Goal: Task Accomplishment & Management: Manage account settings

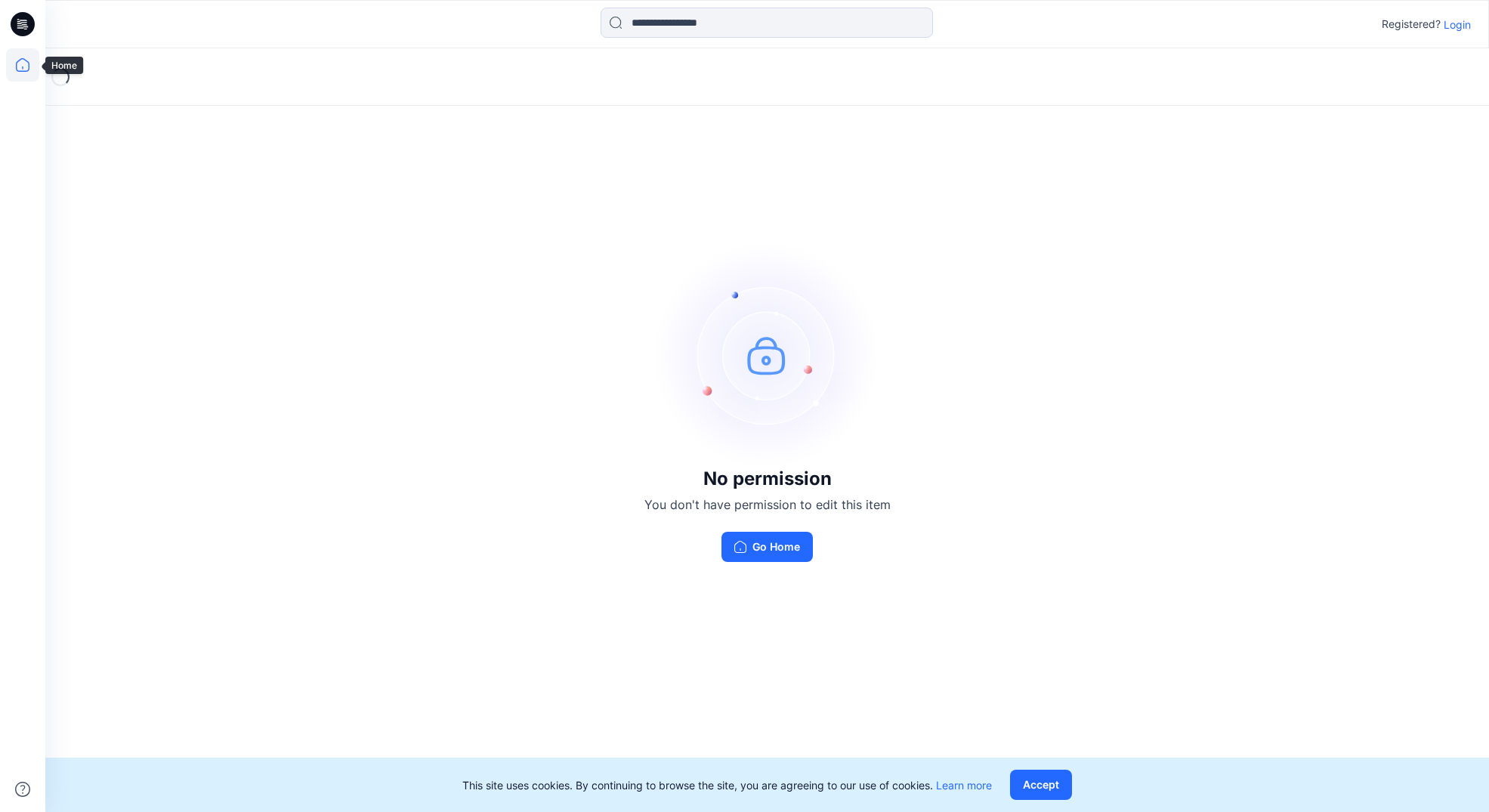
click at [24, 61] on icon at bounding box center [22, 65] width 33 height 33
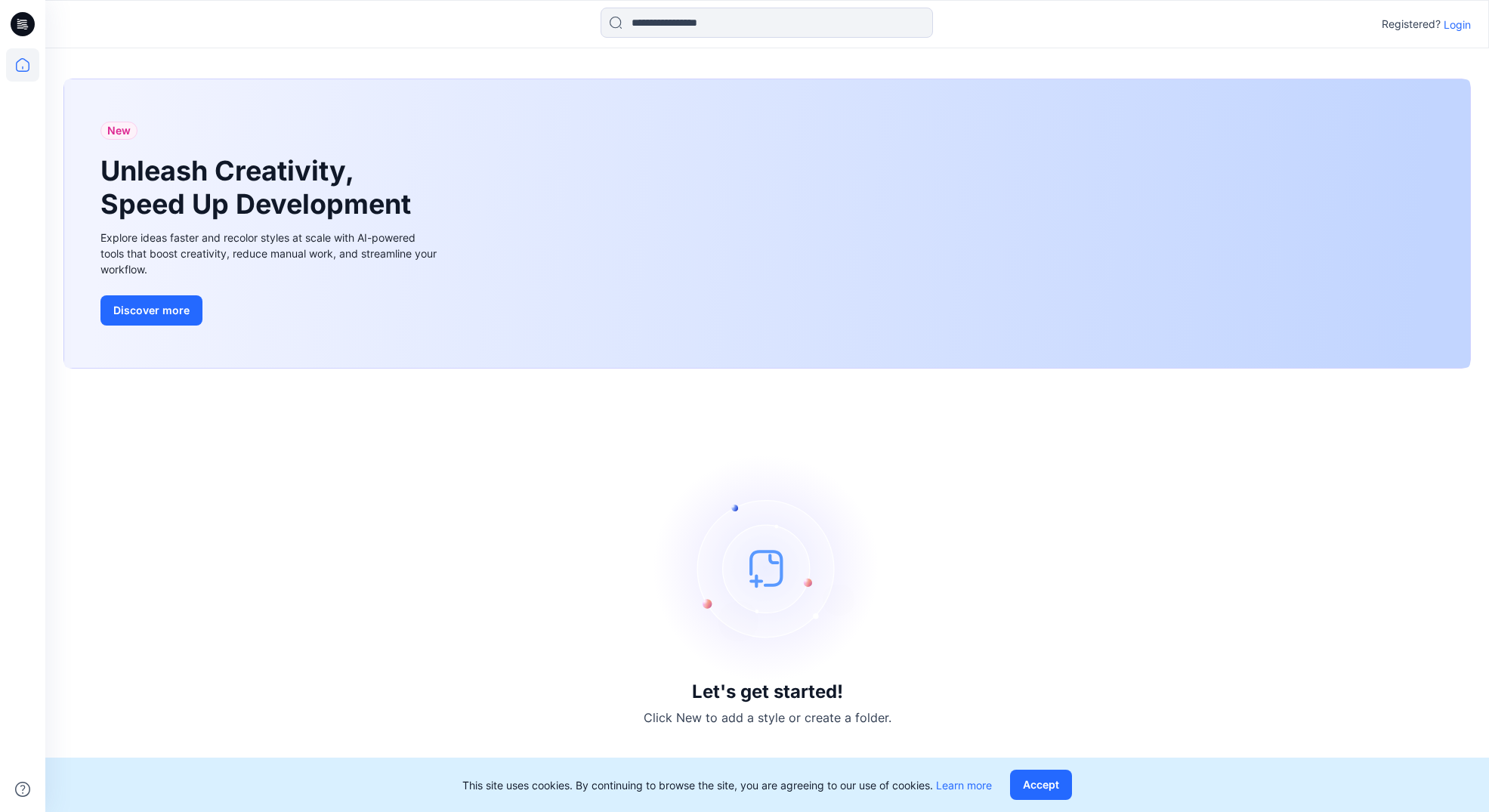
click at [24, 26] on icon at bounding box center [23, 24] width 24 height 49
click at [23, 19] on icon at bounding box center [23, 24] width 24 height 24
click at [1453, 17] on p "Login" at bounding box center [1457, 25] width 27 height 16
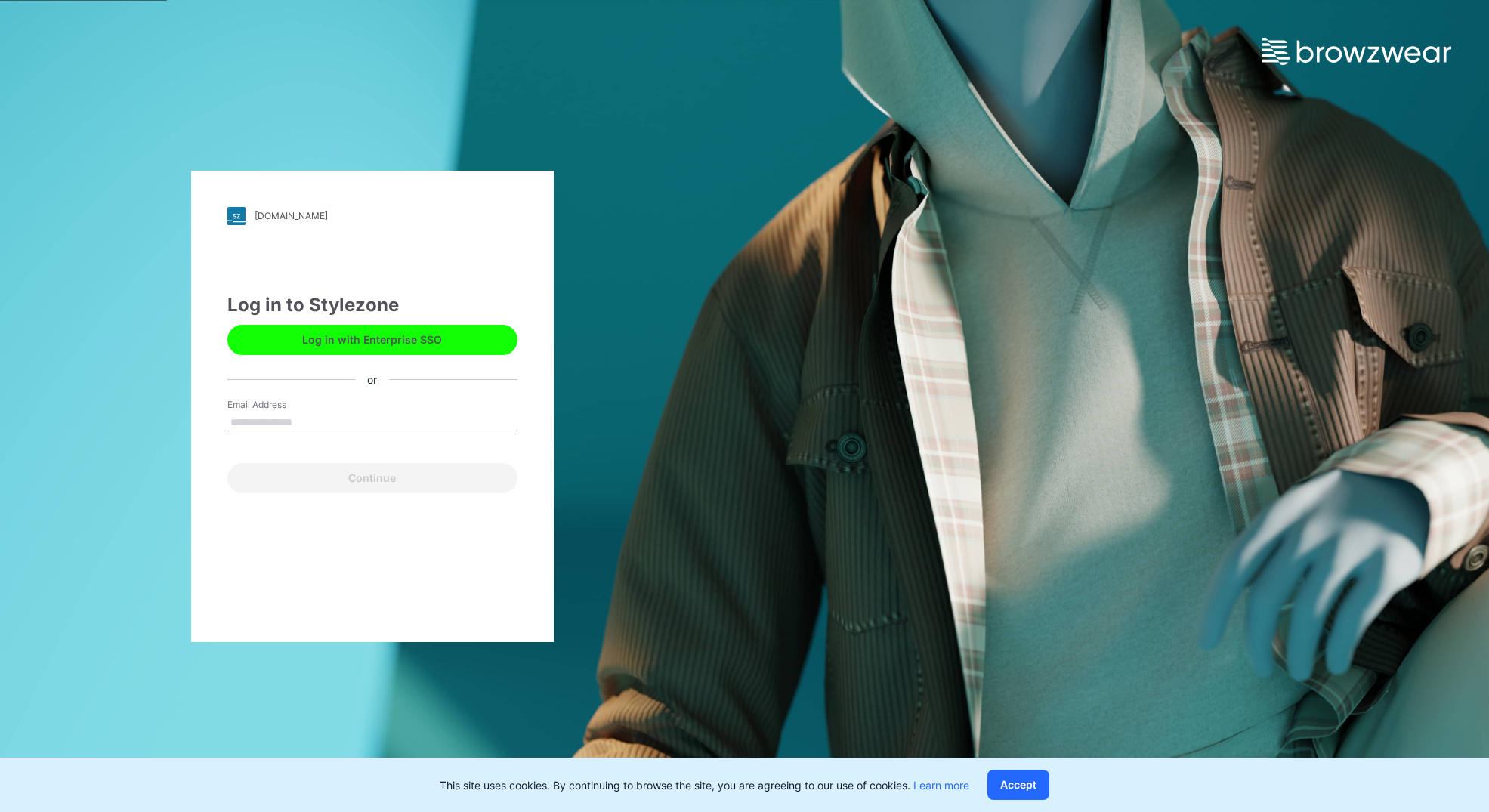
type input "**********"
click at [355, 480] on button "Continue" at bounding box center [372, 477] width 290 height 30
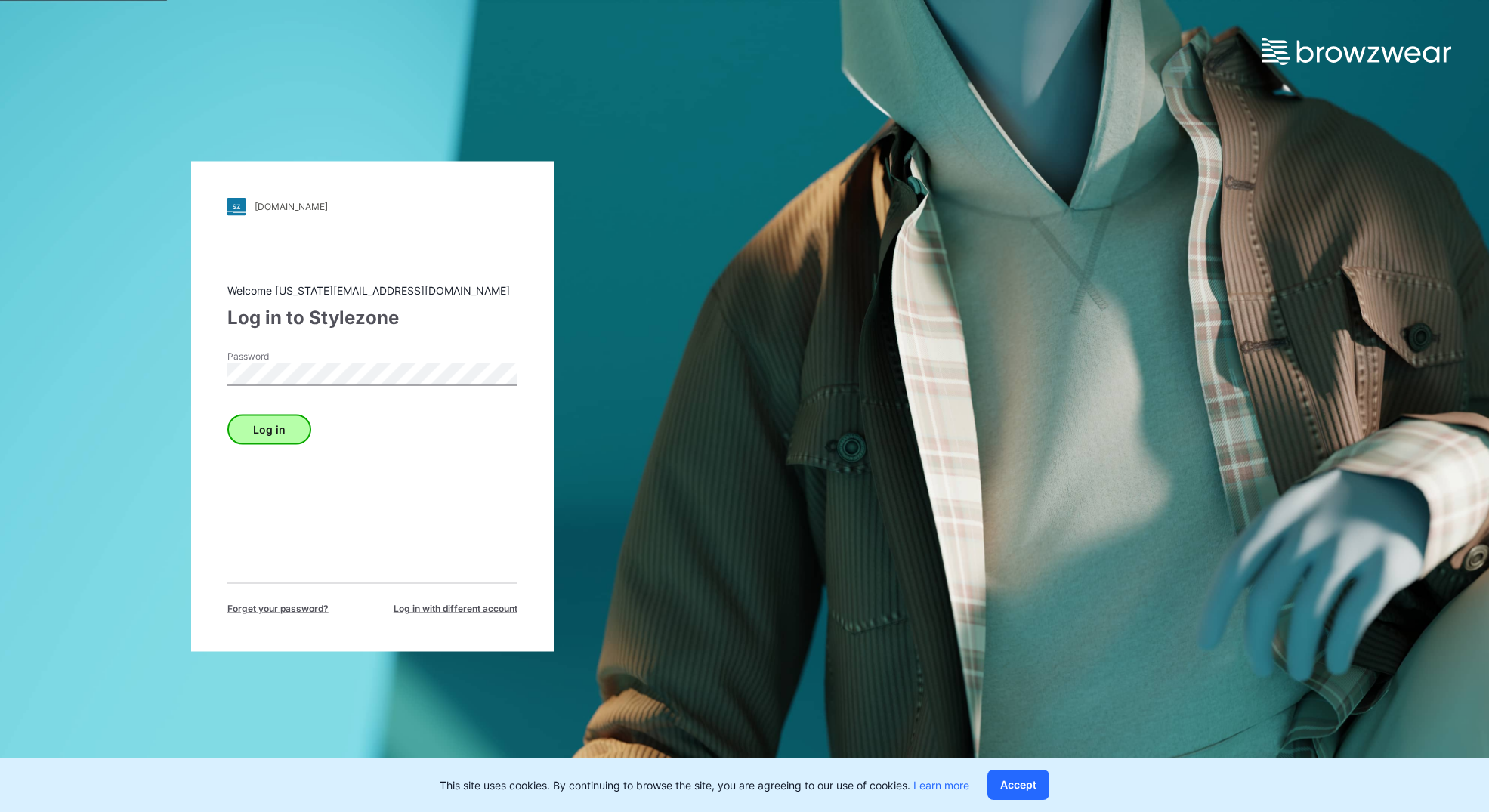
click at [298, 431] on button "Log in" at bounding box center [269, 429] width 84 height 30
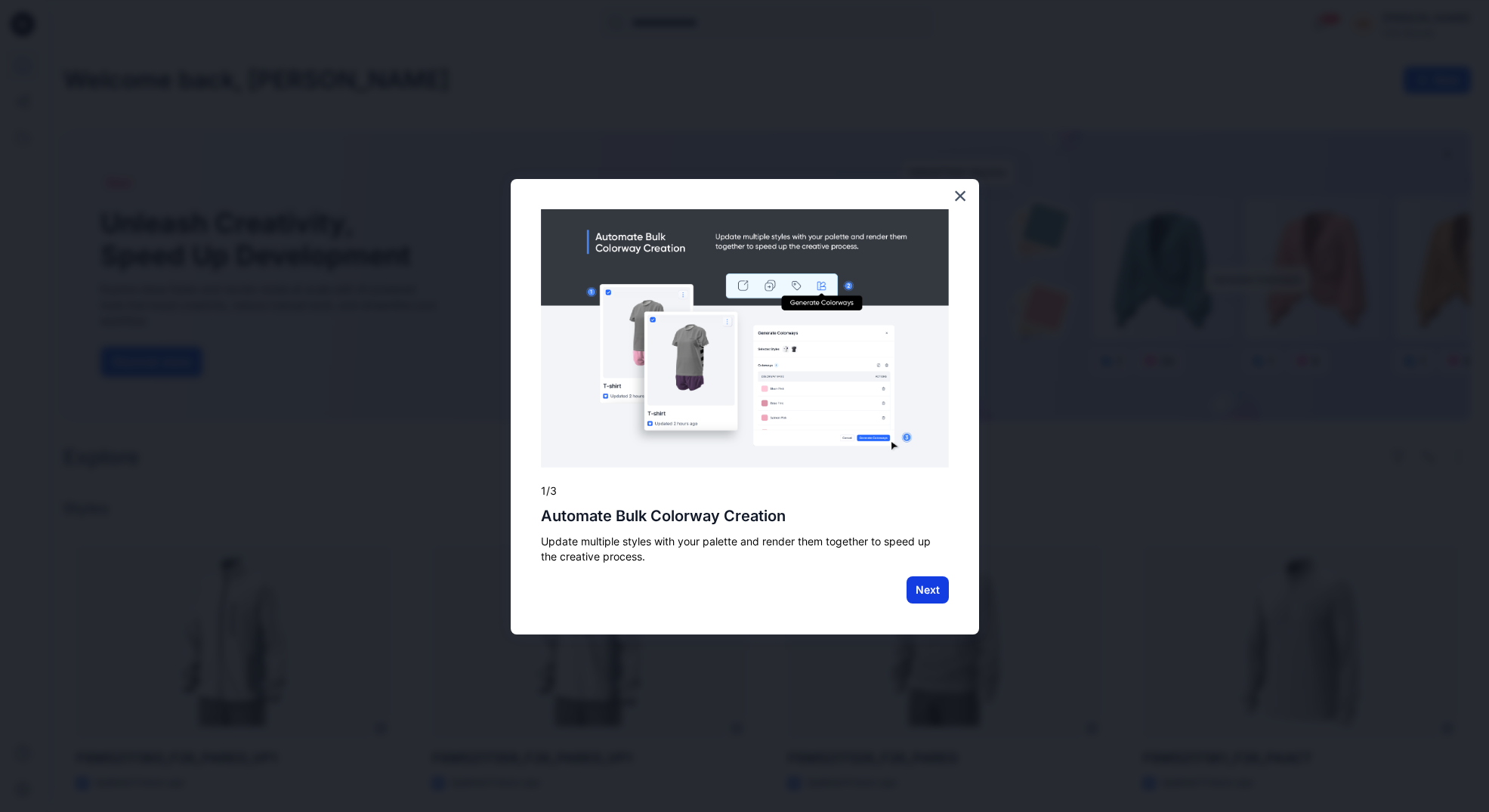
click at [934, 586] on button "Next" at bounding box center [928, 590] width 42 height 27
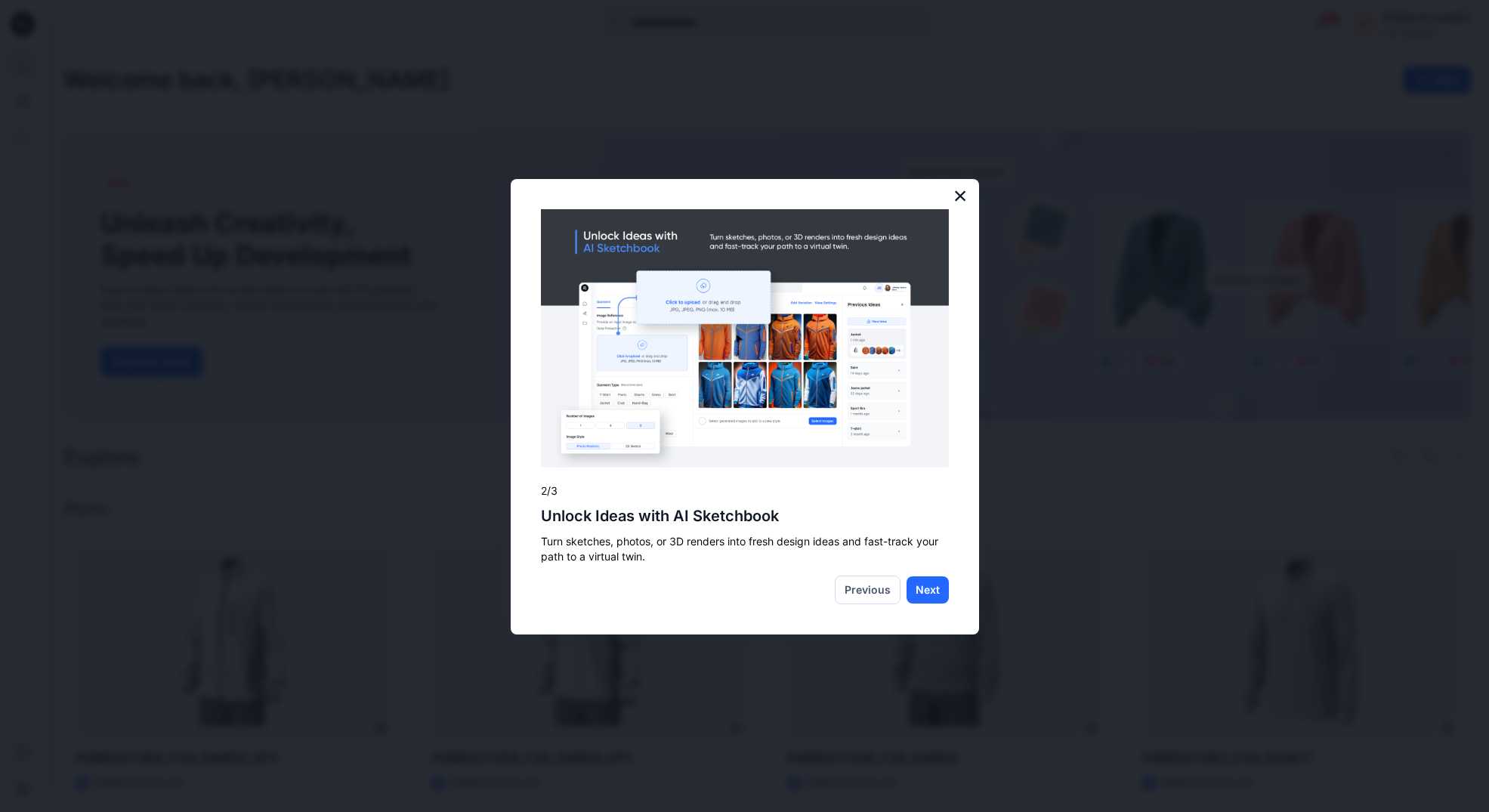
click at [958, 195] on button "×" at bounding box center [961, 196] width 15 height 24
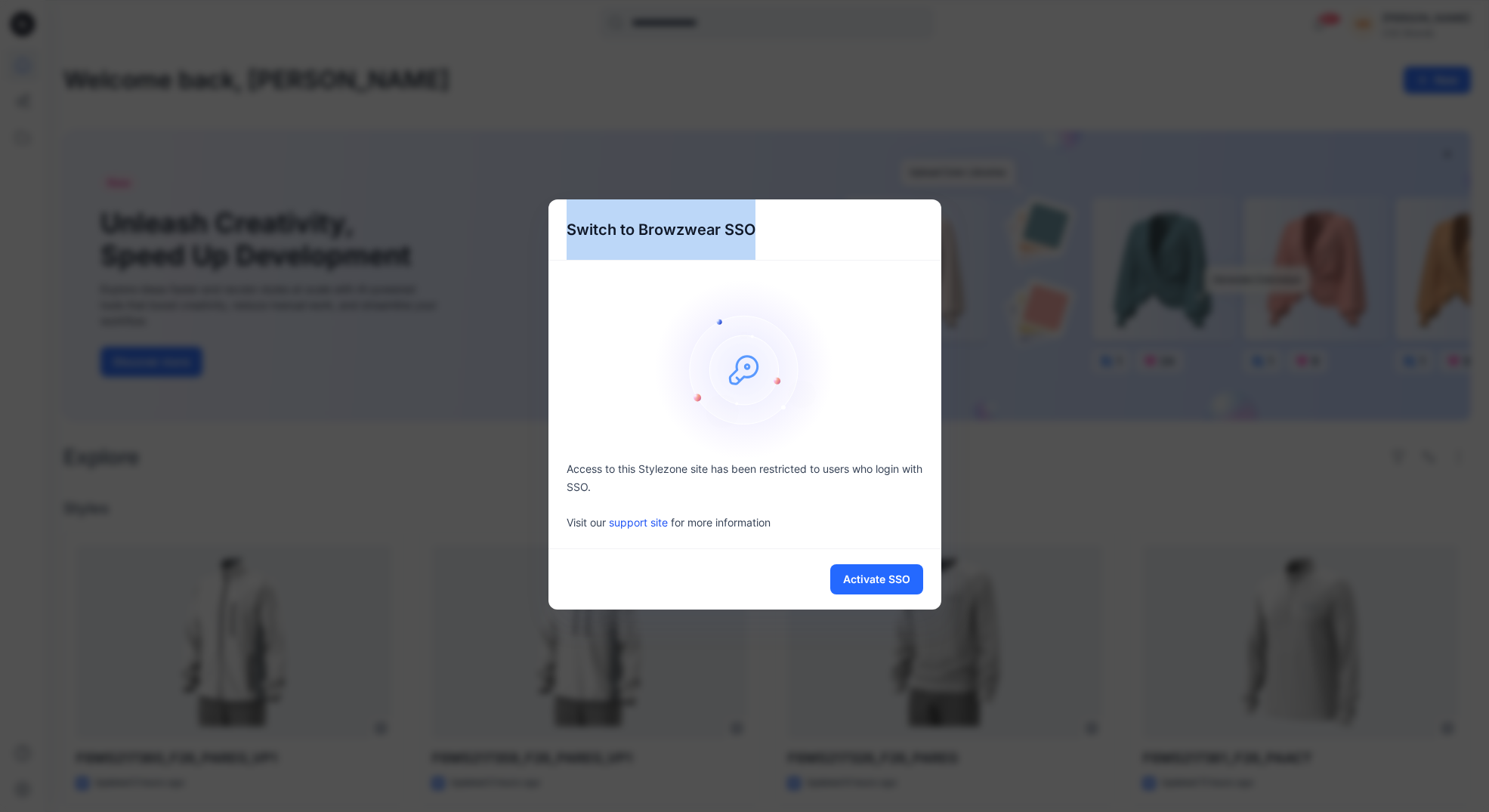
drag, startPoint x: 786, startPoint y: 230, endPoint x: 632, endPoint y: 192, distance: 158.6
click at [630, 192] on div "Switch to Browzwear SSO Access to this Stylezone site has been restricted to us…" at bounding box center [744, 406] width 1489 height 812
click at [852, 142] on div "Switch to Browzwear SSO Access to this Stylezone site has been restricted to us…" at bounding box center [744, 406] width 1489 height 812
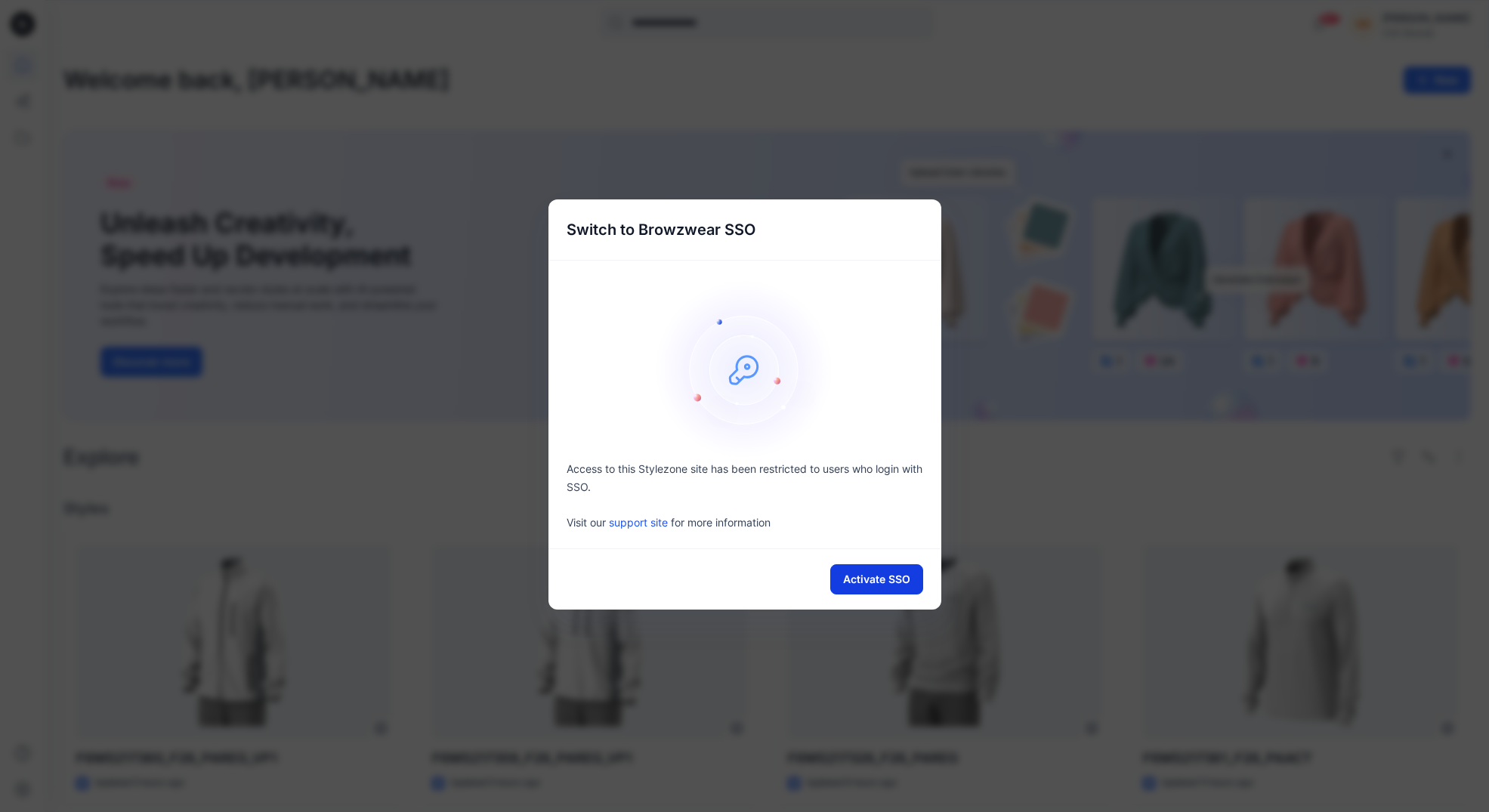
click at [876, 585] on button "Activate SSO" at bounding box center [876, 579] width 93 height 30
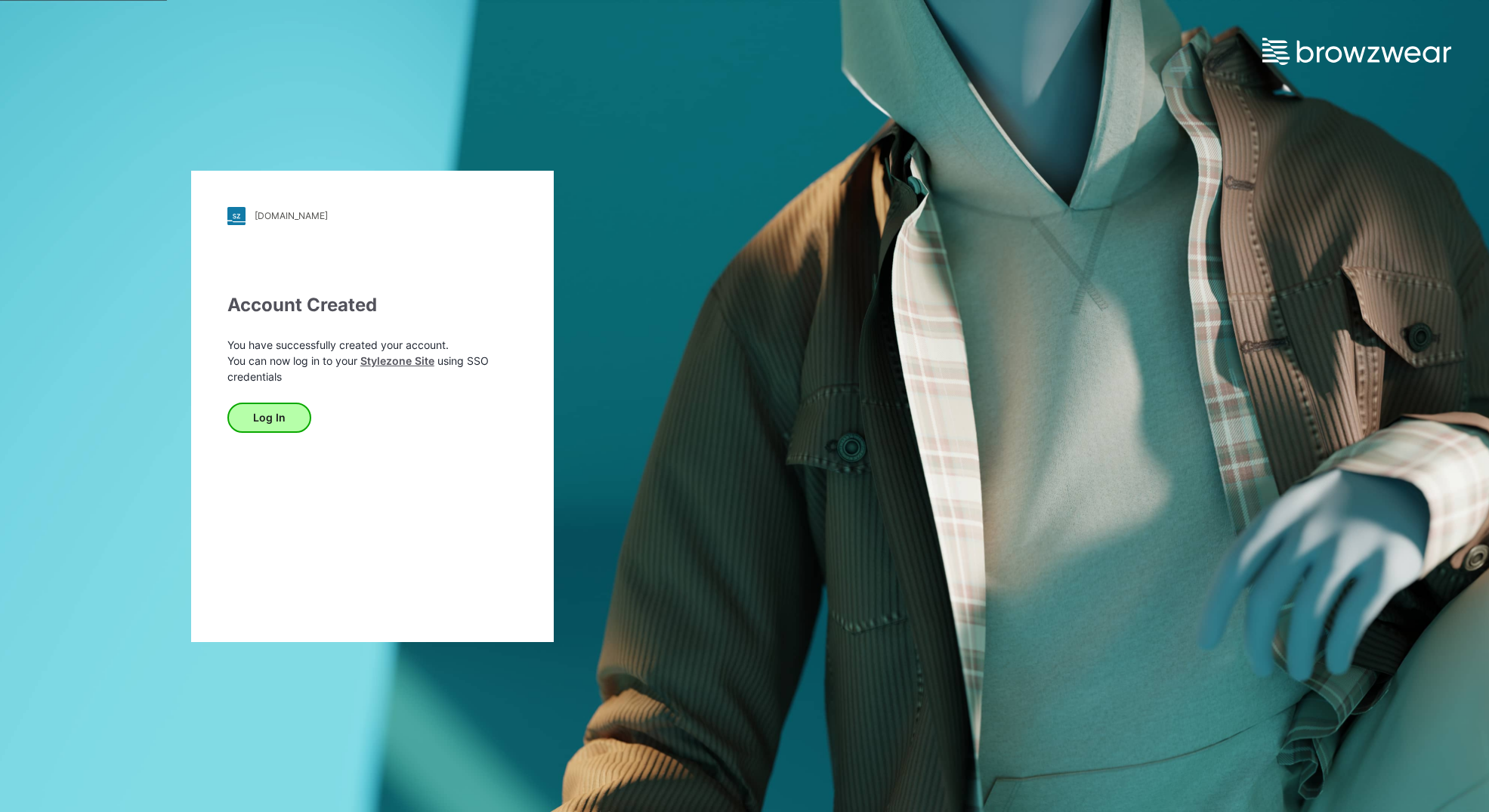
click at [283, 415] on button "Log In" at bounding box center [269, 417] width 84 height 30
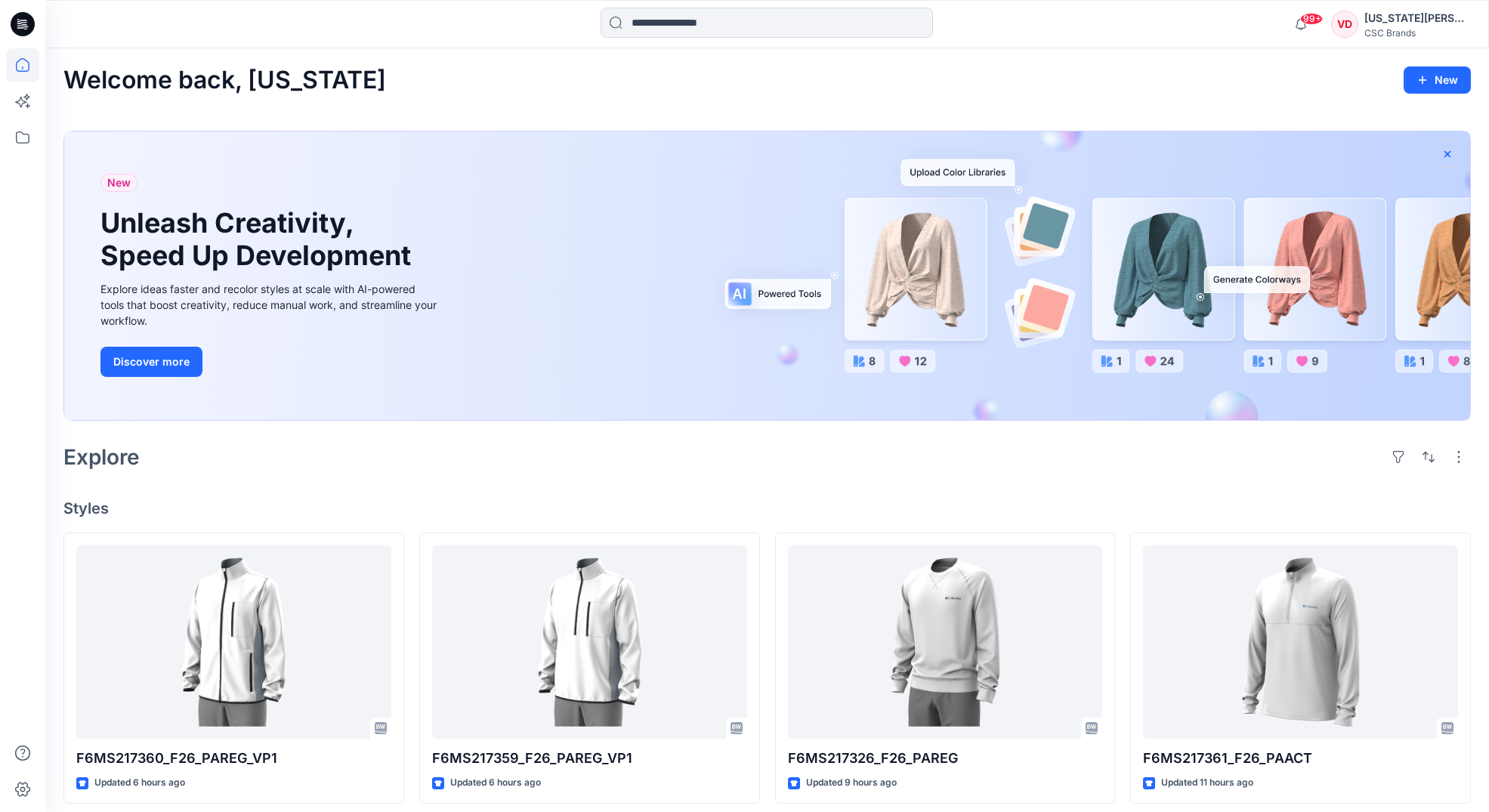
click at [1448, 149] on icon "button" at bounding box center [1447, 154] width 12 height 12
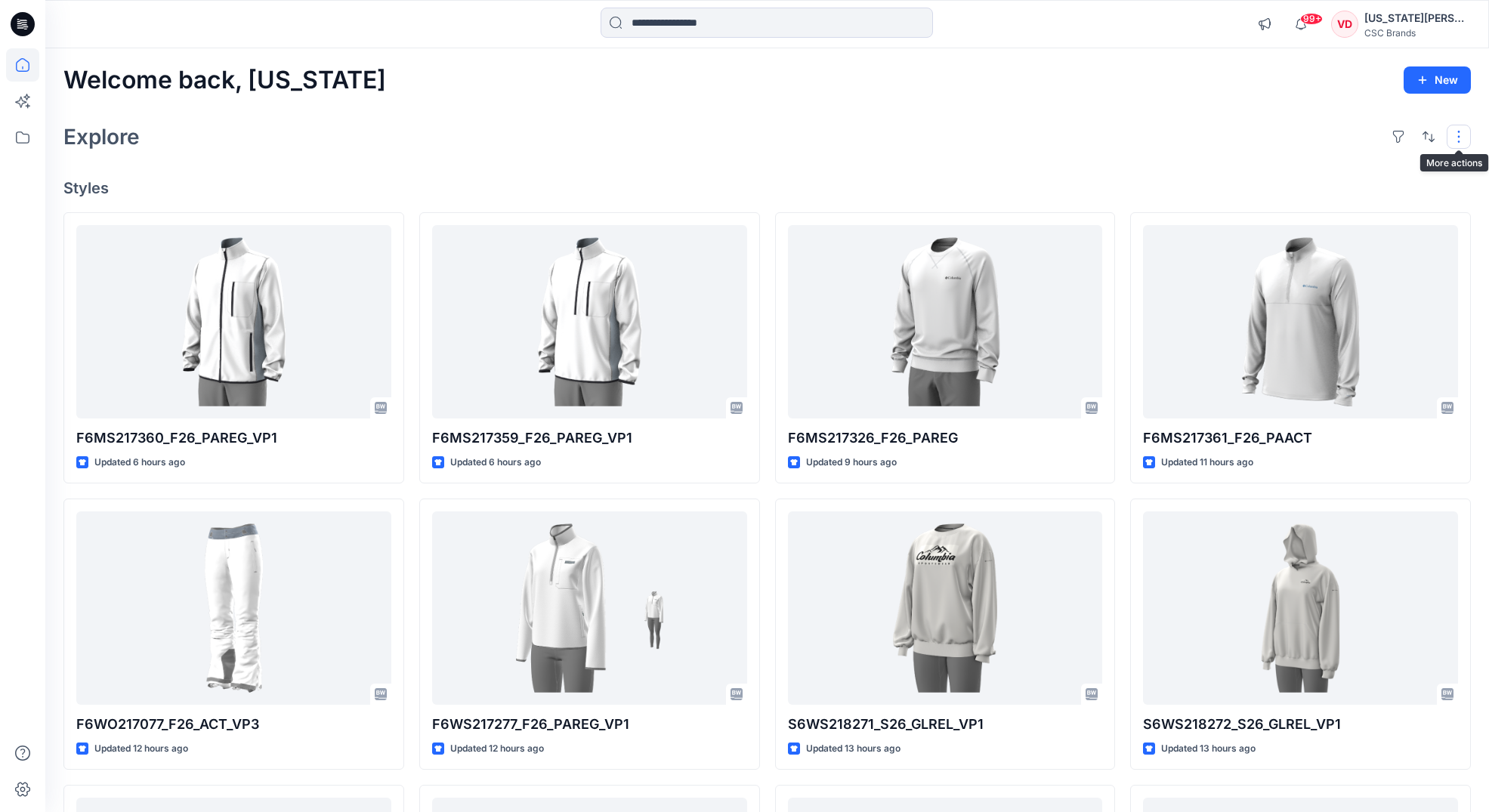
click at [1462, 132] on button "button" at bounding box center [1458, 137] width 24 height 24
click at [19, 142] on icon at bounding box center [22, 137] width 33 height 33
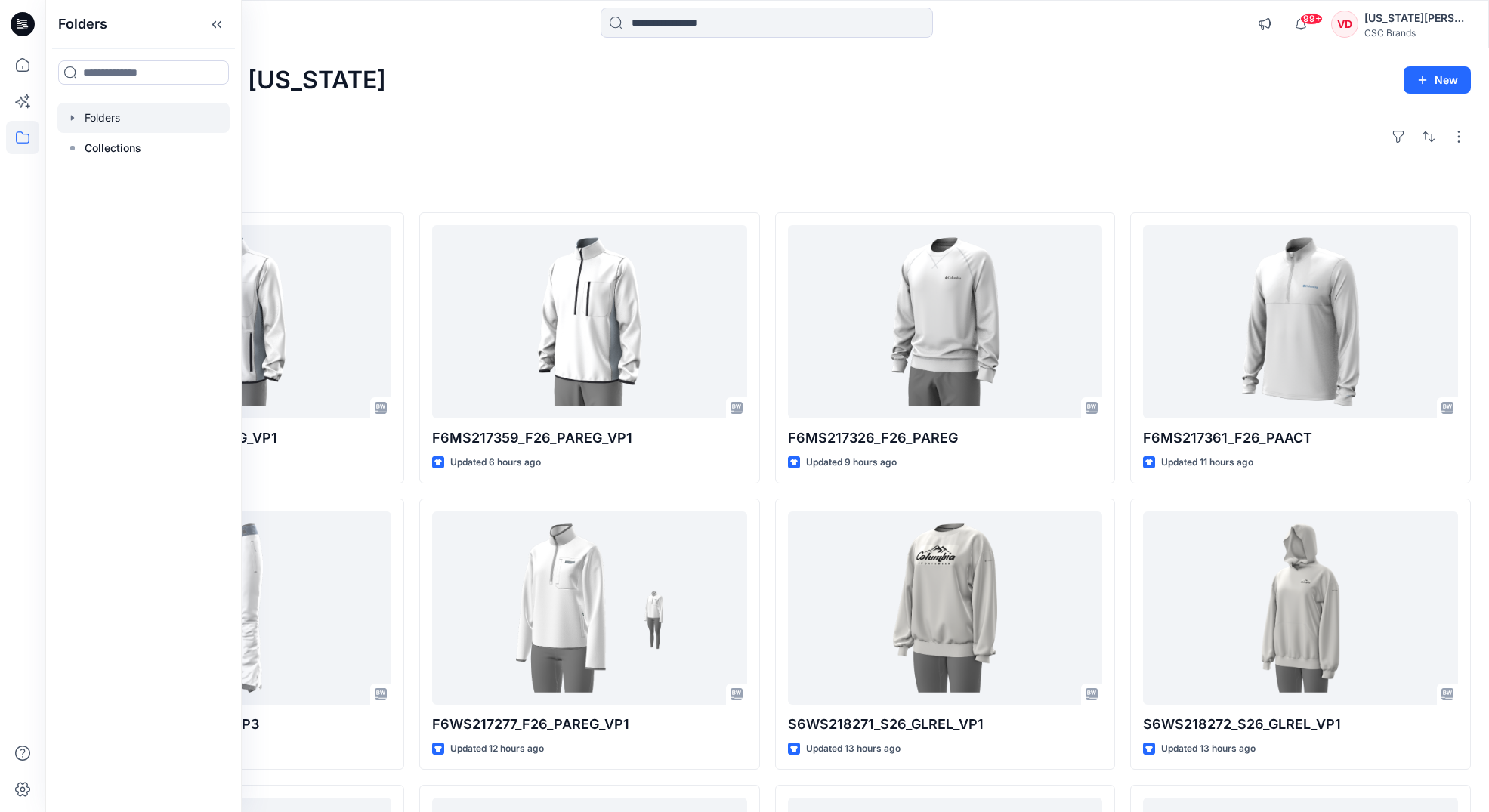
click at [72, 117] on icon "button" at bounding box center [73, 117] width 3 height 6
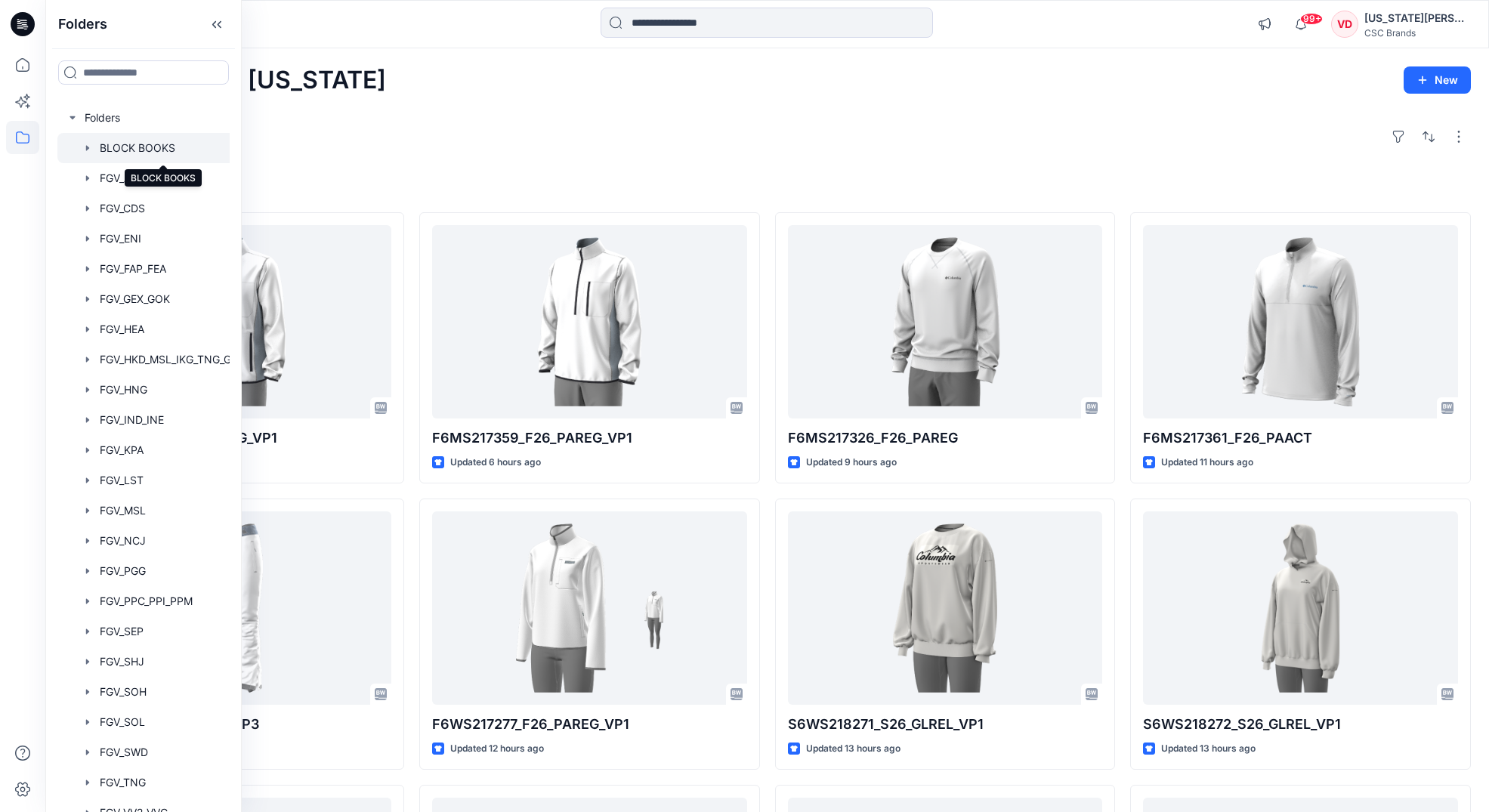
click at [178, 147] on div at bounding box center [163, 147] width 211 height 30
